Goal: Task Accomplishment & Management: Manage account settings

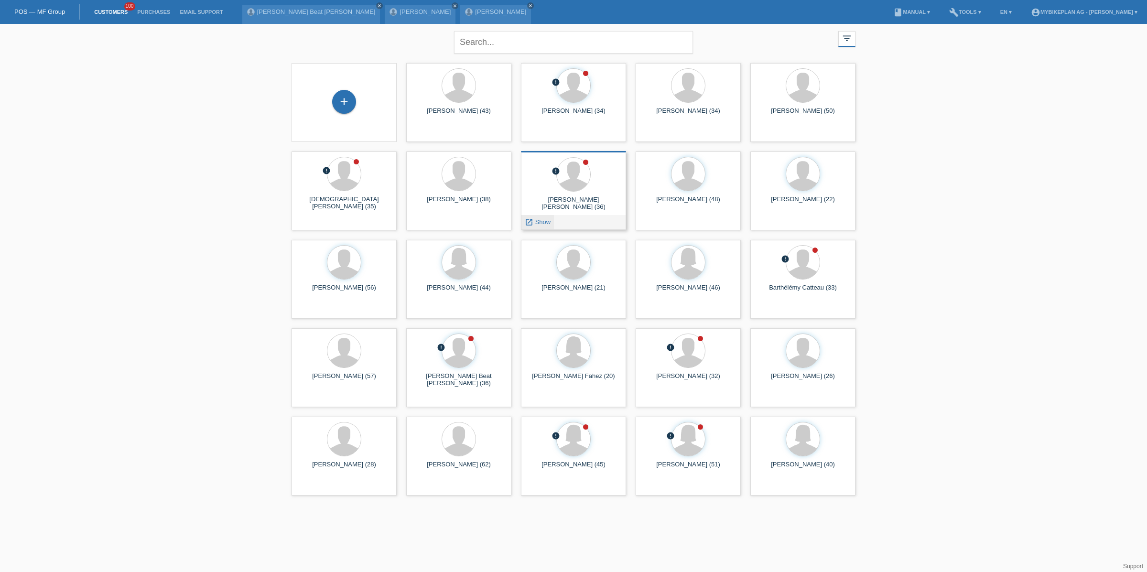
click at [541, 223] on span "Show" at bounding box center [543, 221] width 16 height 7
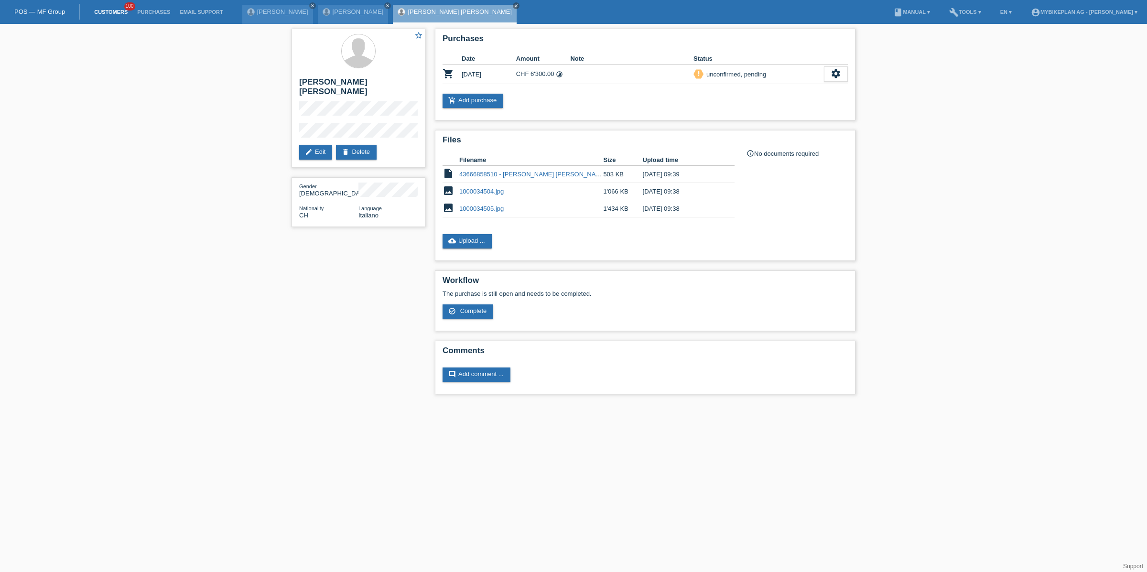
click at [117, 12] on link "Customers" at bounding box center [110, 12] width 43 height 6
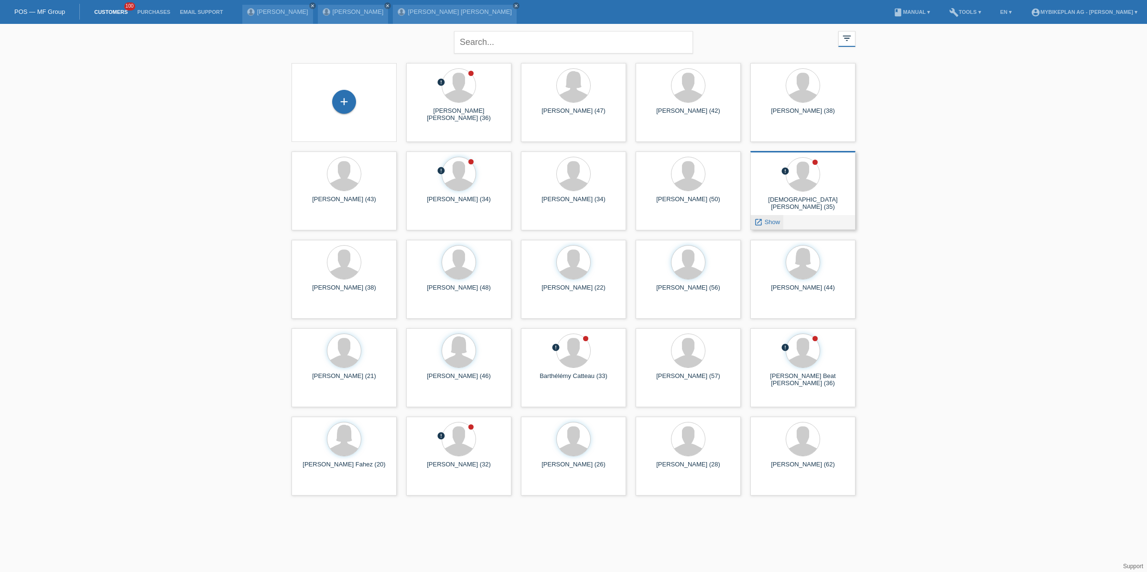
click at [771, 222] on span "Show" at bounding box center [773, 221] width 16 height 7
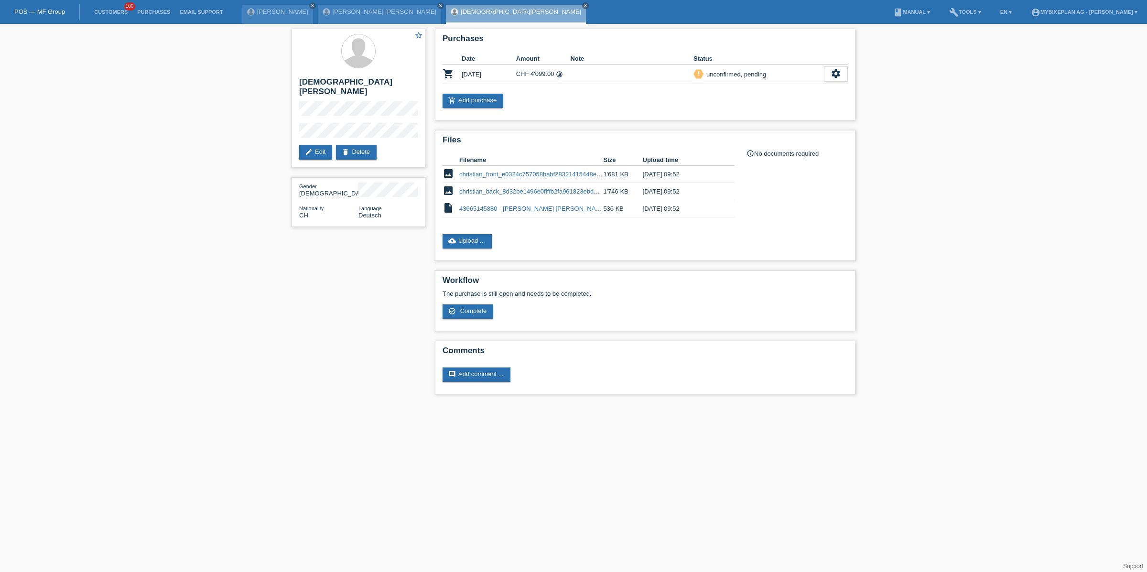
click at [116, 16] on li "Customers 100" at bounding box center [110, 12] width 43 height 24
click at [111, 10] on link "Customers" at bounding box center [110, 12] width 43 height 6
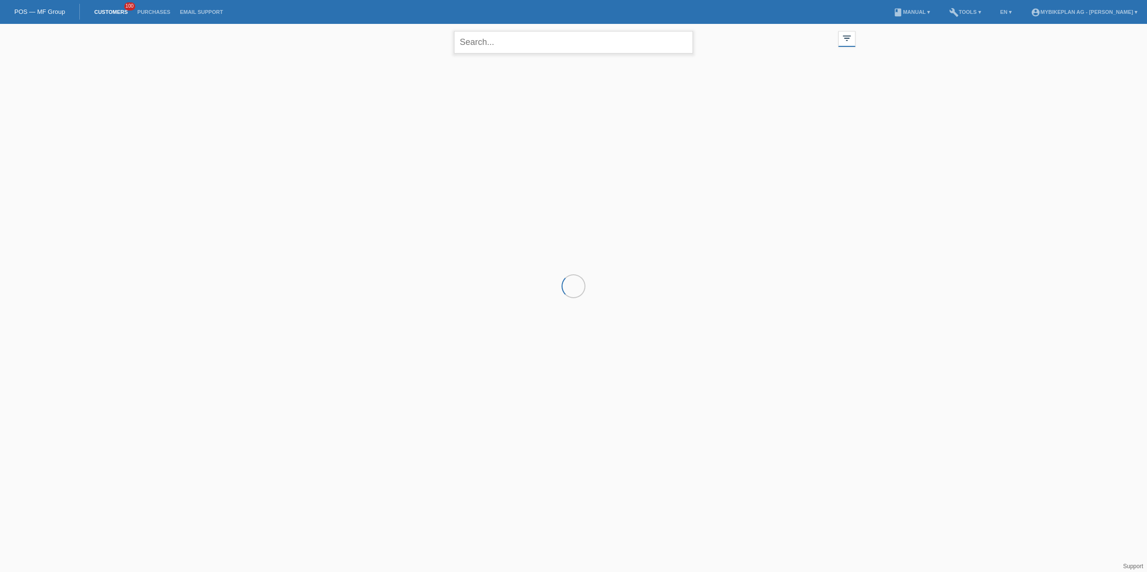
click at [511, 42] on input "text" at bounding box center [573, 42] width 239 height 22
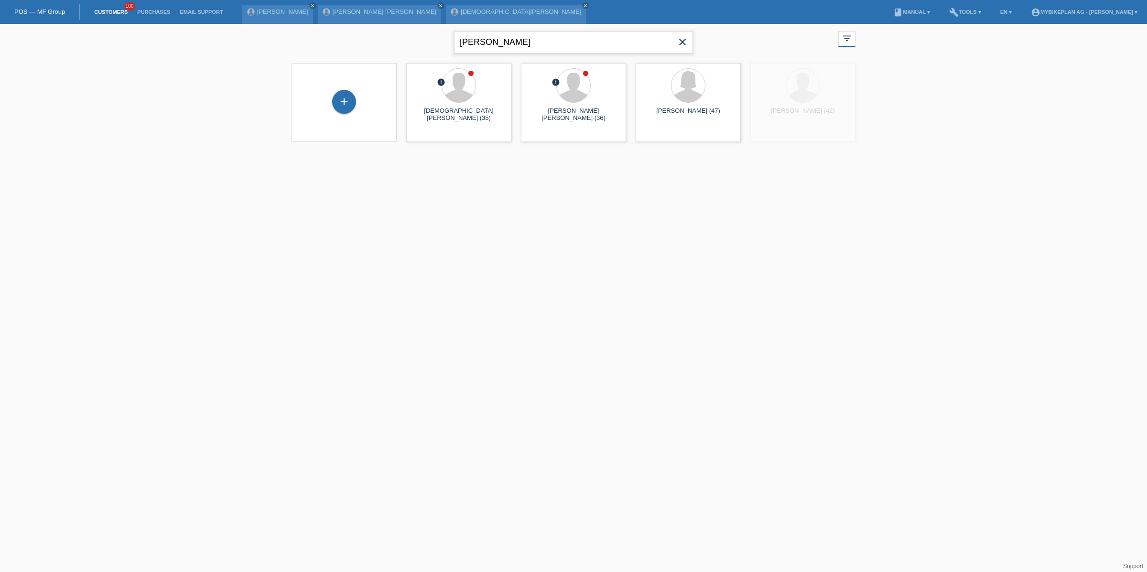
type input "corina"
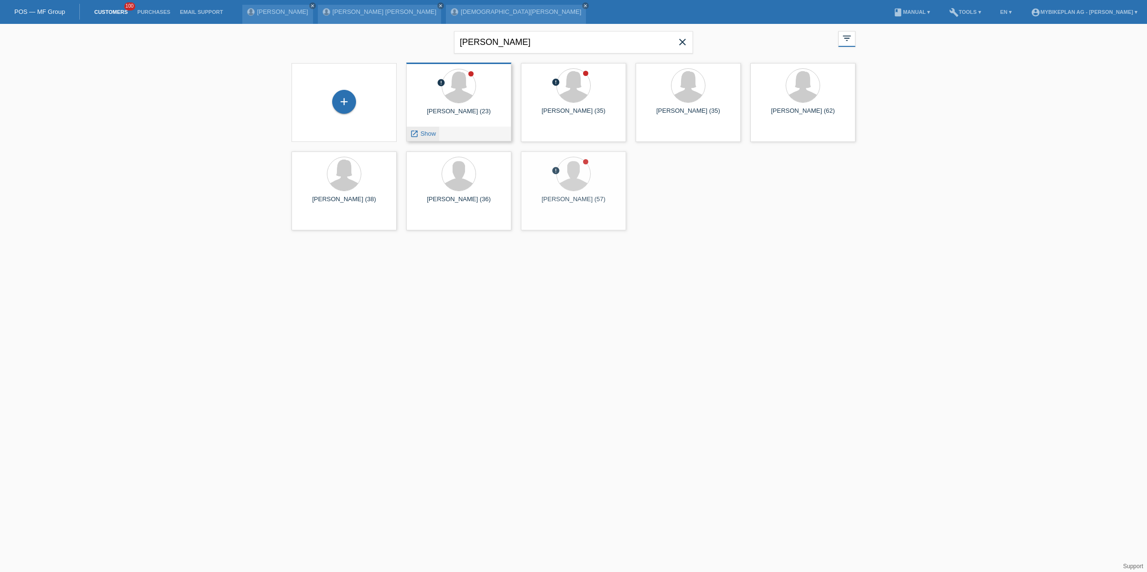
click at [430, 135] on span "Show" at bounding box center [429, 133] width 16 height 7
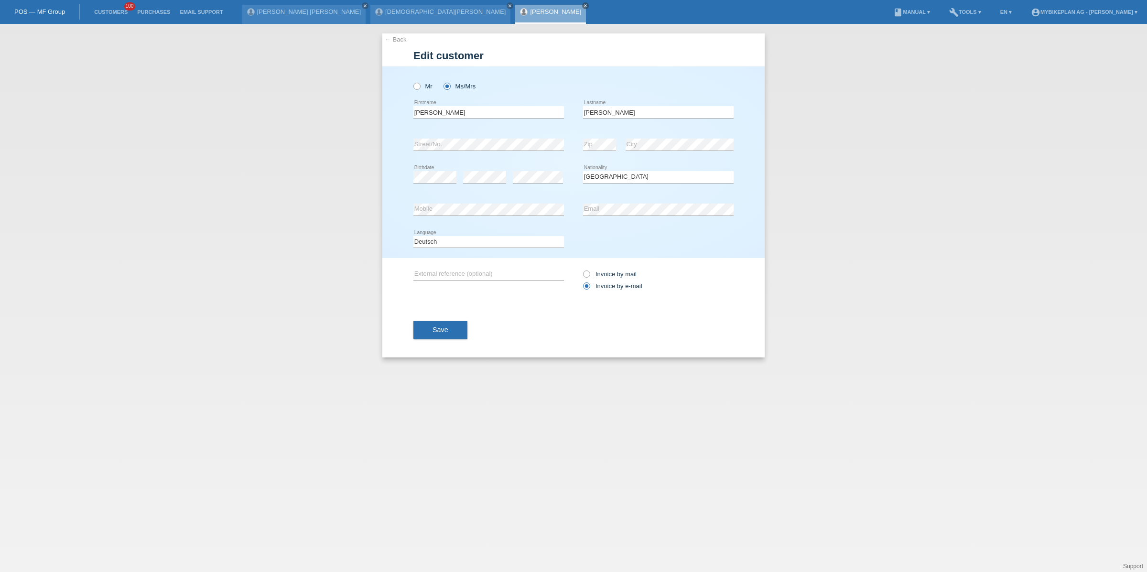
select select "CH"
click at [446, 335] on button "Save" at bounding box center [440, 330] width 54 height 18
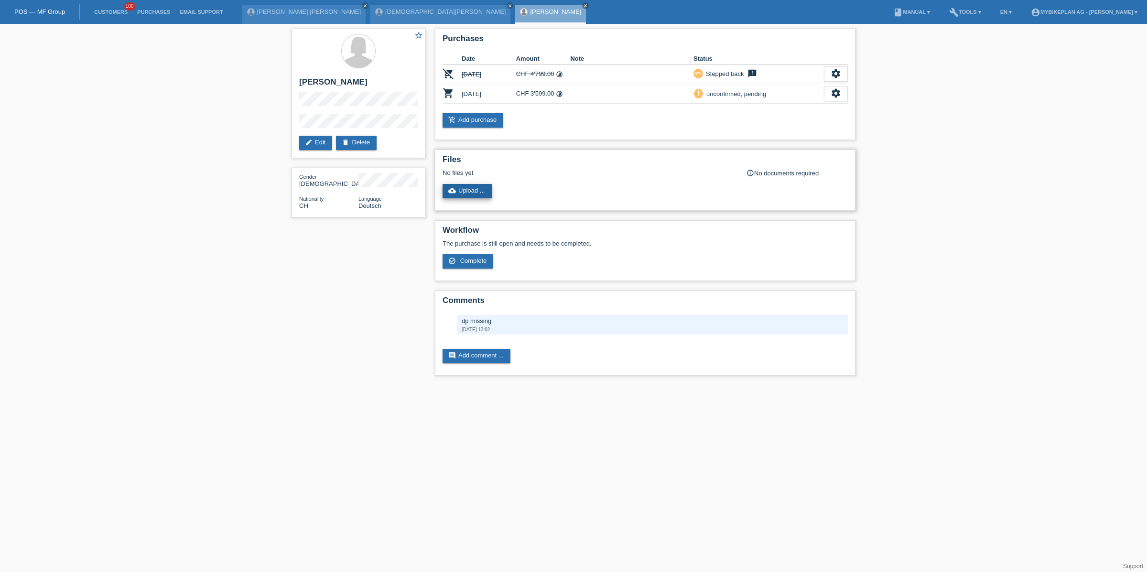
click at [467, 195] on link "cloud_upload Upload ..." at bounding box center [467, 191] width 49 height 14
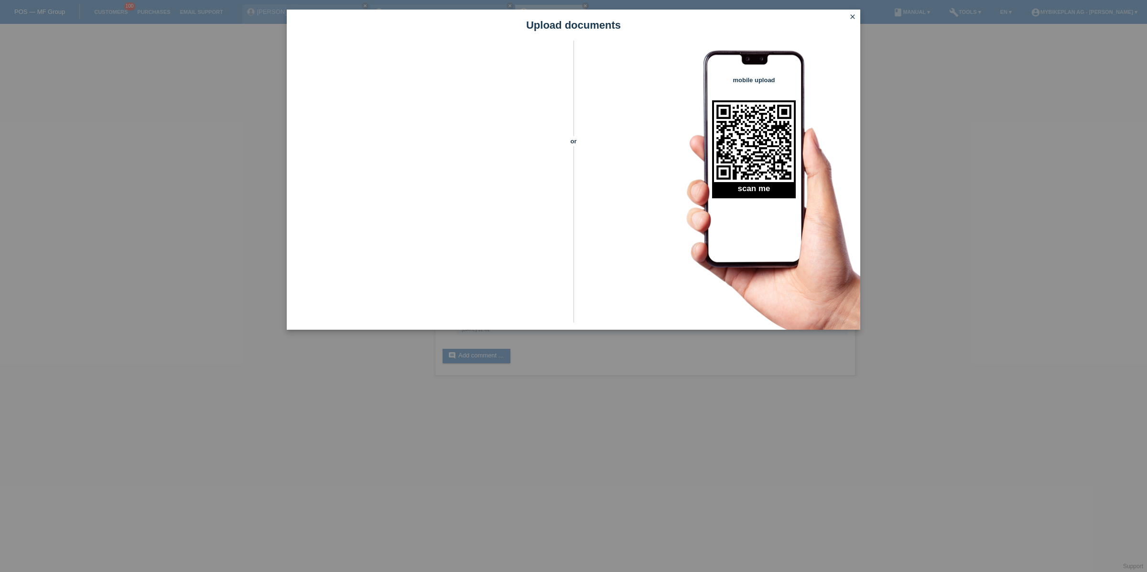
click at [849, 17] on icon "close" at bounding box center [853, 17] width 8 height 8
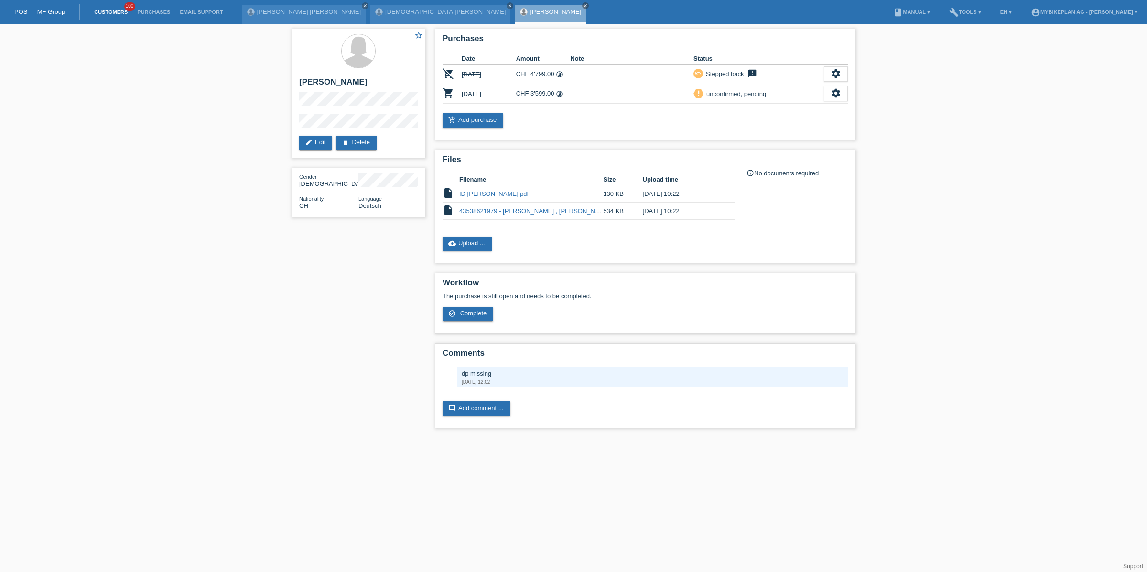
click at [113, 12] on link "Customers" at bounding box center [110, 12] width 43 height 6
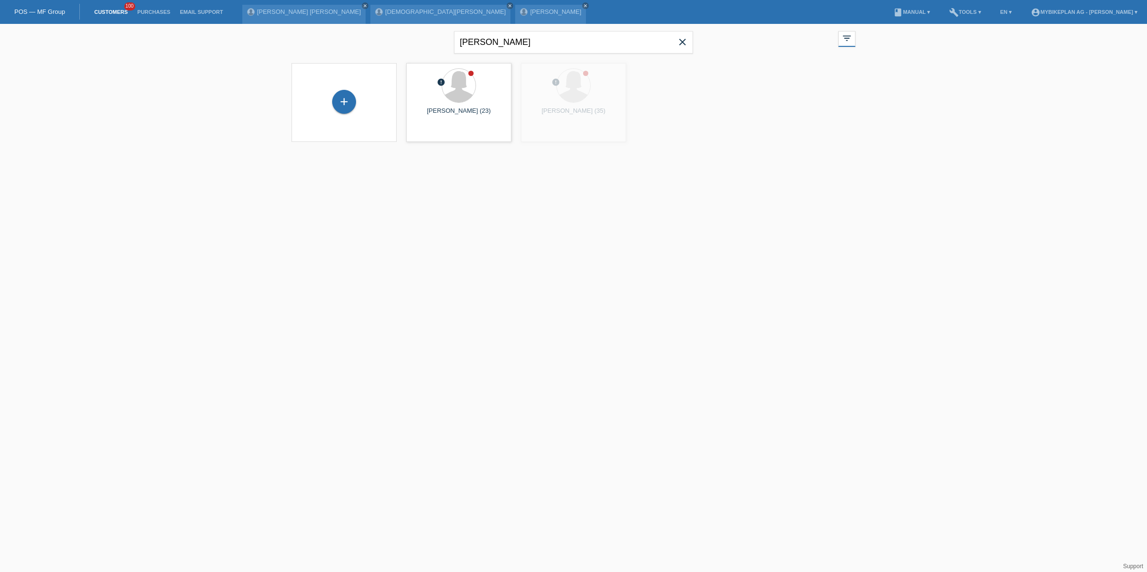
click at [683, 43] on icon "close" at bounding box center [682, 41] width 11 height 11
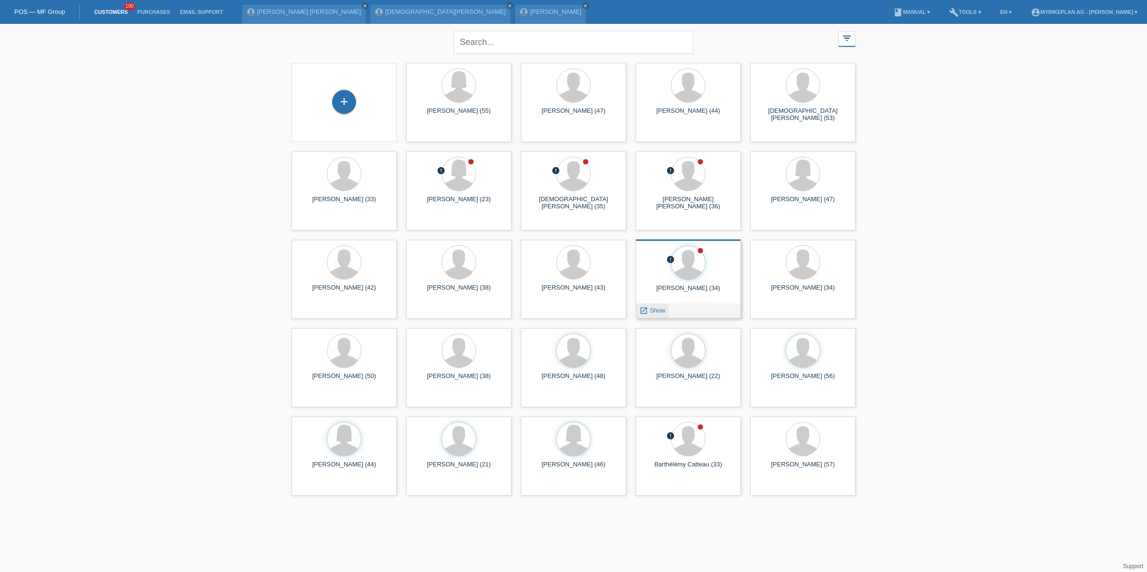
click at [645, 307] on icon "launch" at bounding box center [643, 310] width 9 height 9
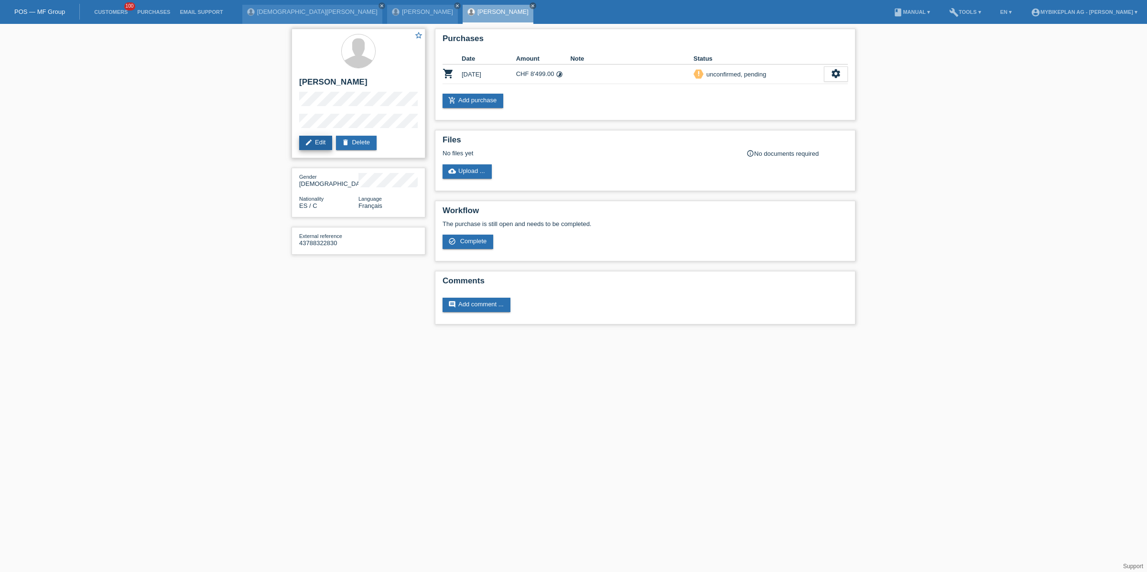
click at [321, 145] on link "edit Edit" at bounding box center [315, 143] width 33 height 14
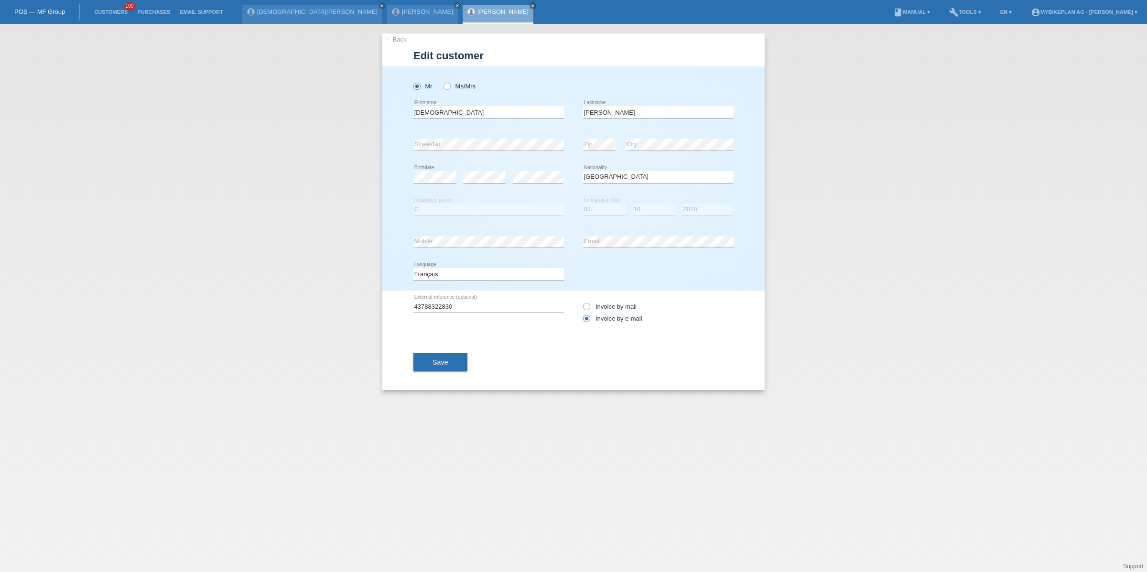
select select "ES"
select select "C"
select select "03"
select select "10"
select select "2018"
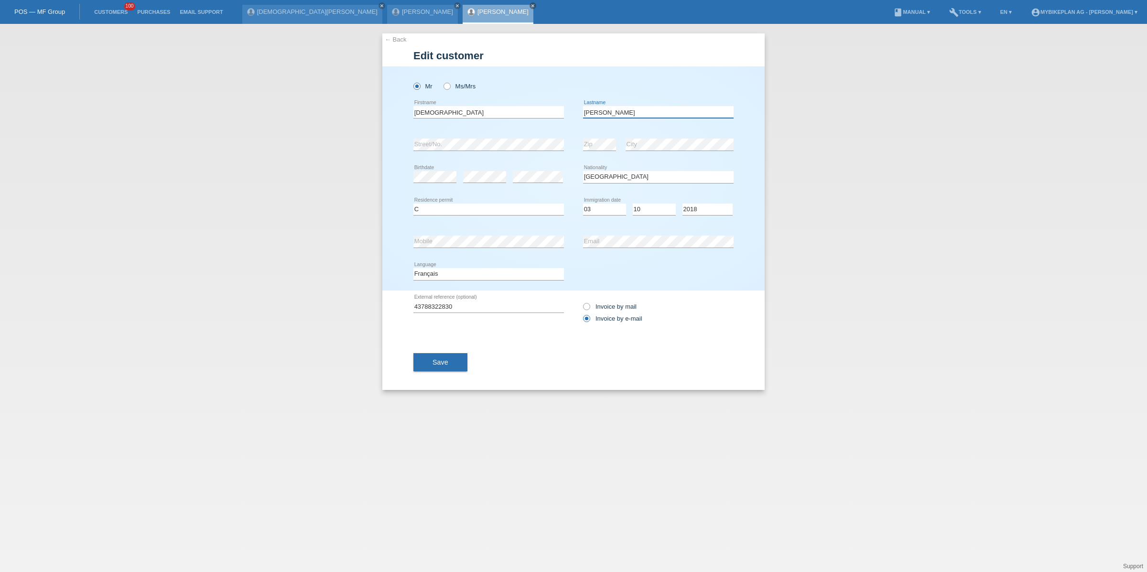
click at [617, 114] on input "lopez" at bounding box center [658, 112] width 151 height 12
type input "[PERSON_NAME] [PERSON_NAME]"
click at [431, 361] on button "Save" at bounding box center [440, 362] width 54 height 18
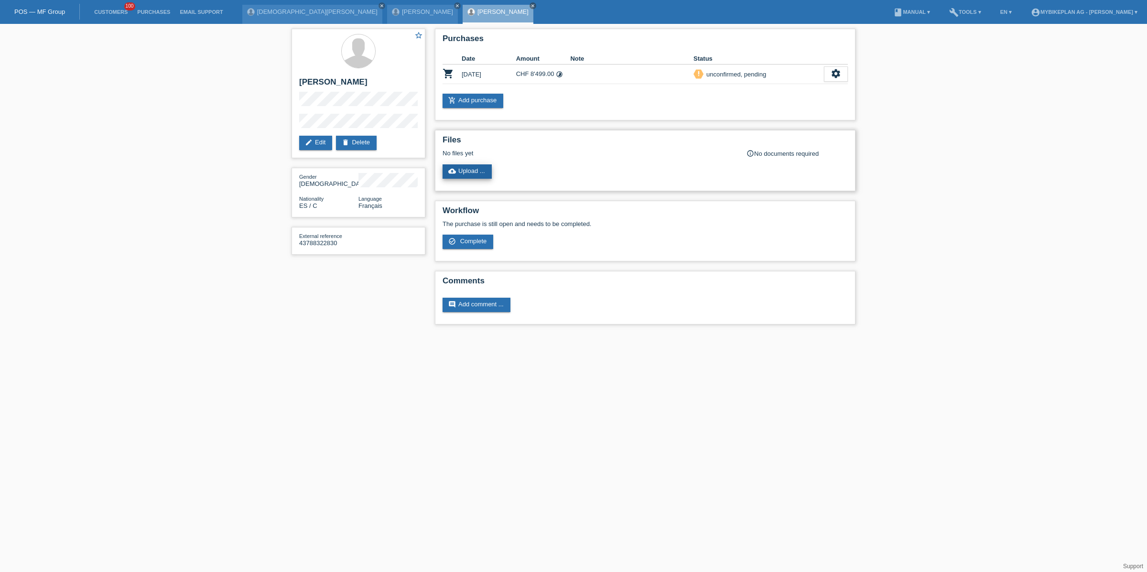
click at [470, 165] on link "cloud_upload Upload ..." at bounding box center [467, 171] width 49 height 14
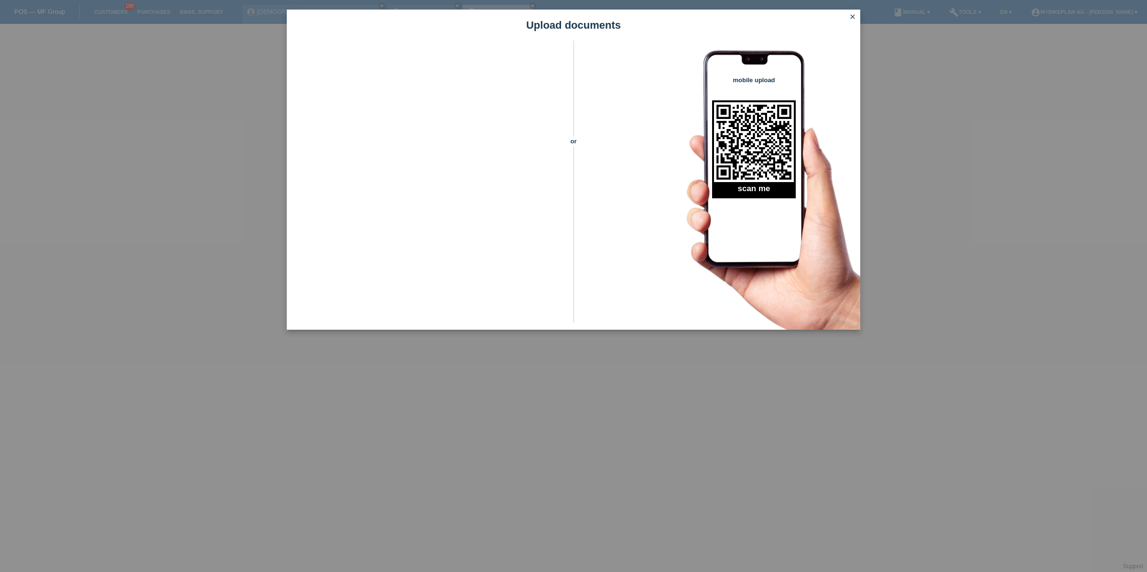
click at [854, 13] on icon "close" at bounding box center [853, 17] width 8 height 8
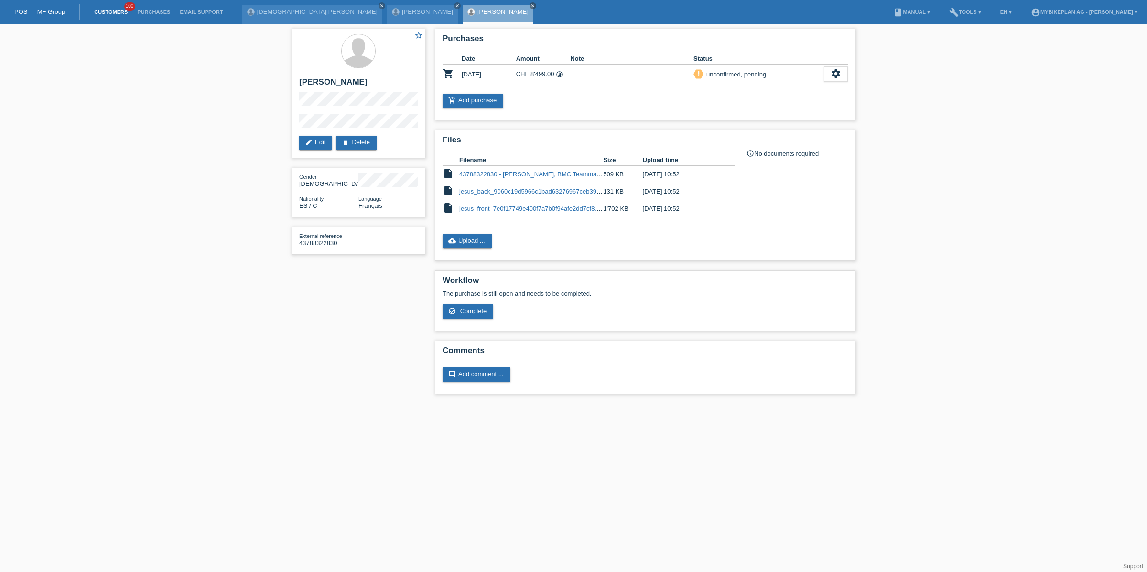
click at [109, 9] on link "Customers" at bounding box center [110, 12] width 43 height 6
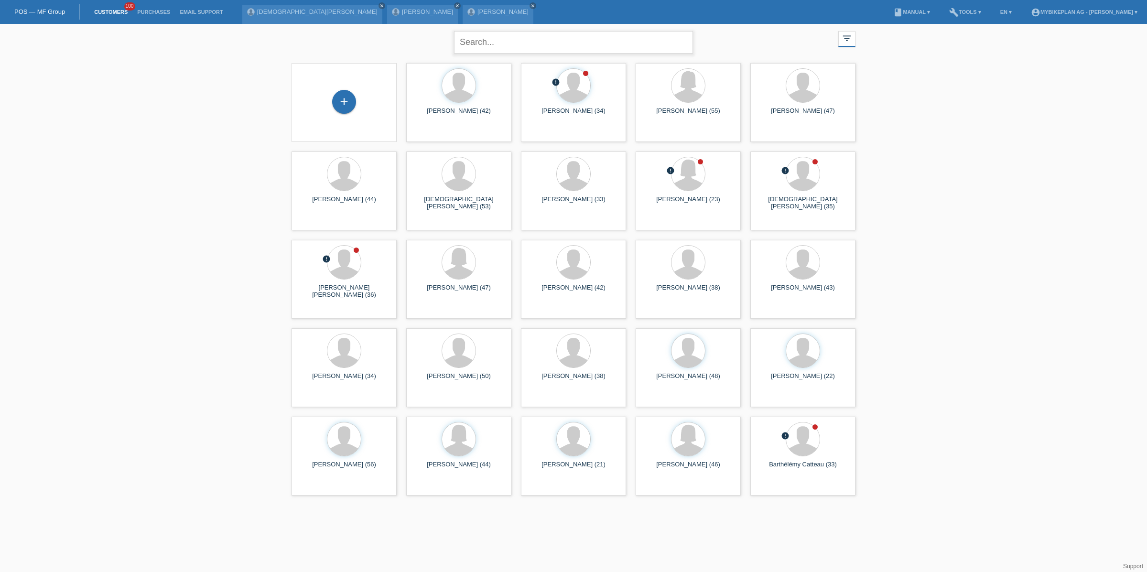
click at [534, 45] on input "text" at bounding box center [573, 42] width 239 height 22
type input "sergio"
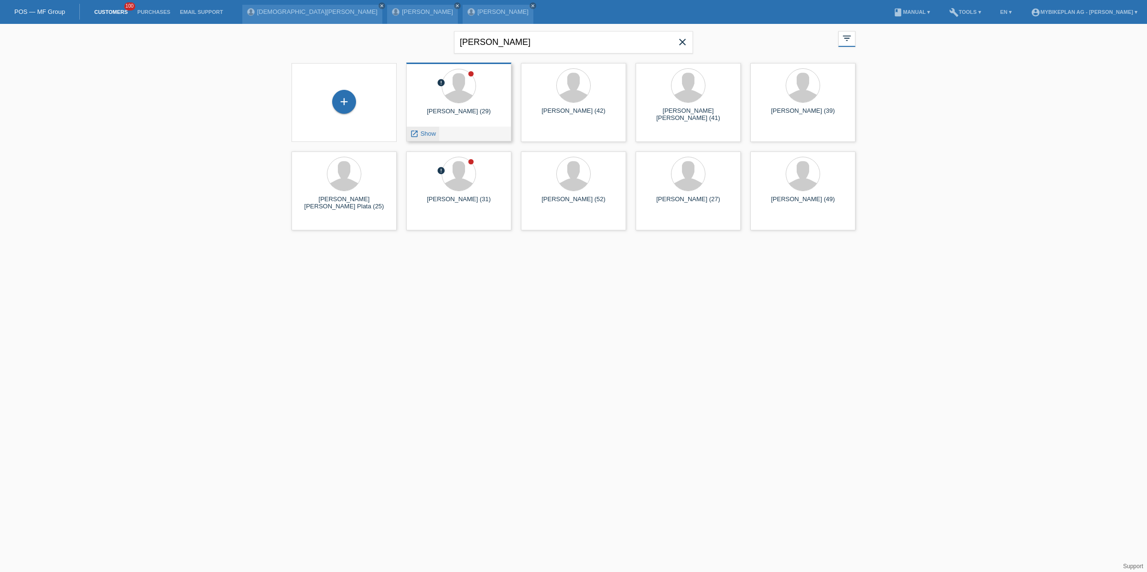
click at [430, 131] on span "Show" at bounding box center [429, 133] width 16 height 7
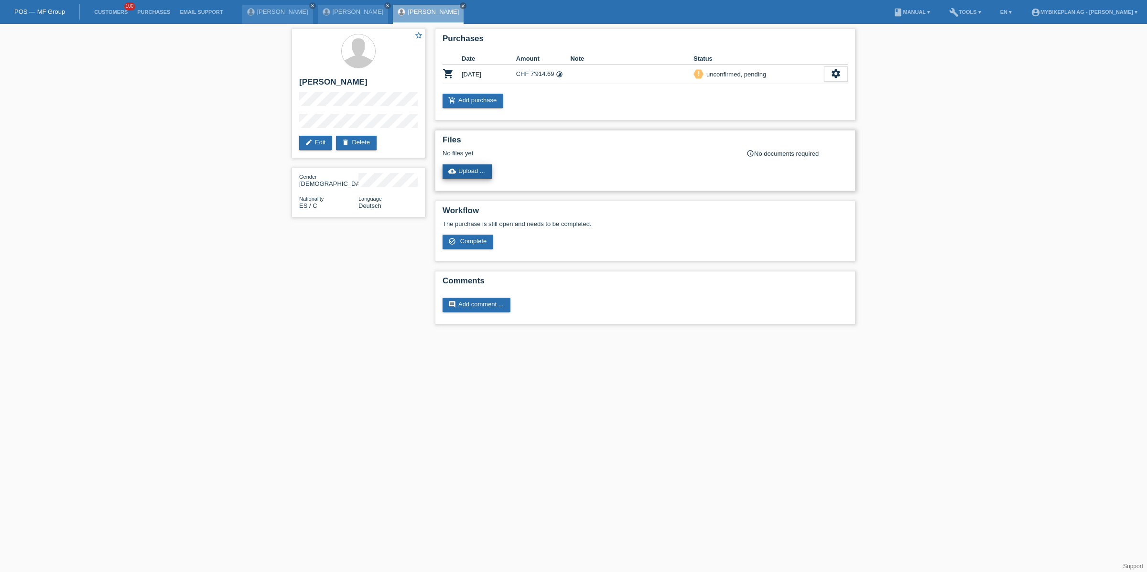
click at [471, 170] on link "cloud_upload Upload ..." at bounding box center [467, 171] width 49 height 14
